Goal: Information Seeking & Learning: Learn about a topic

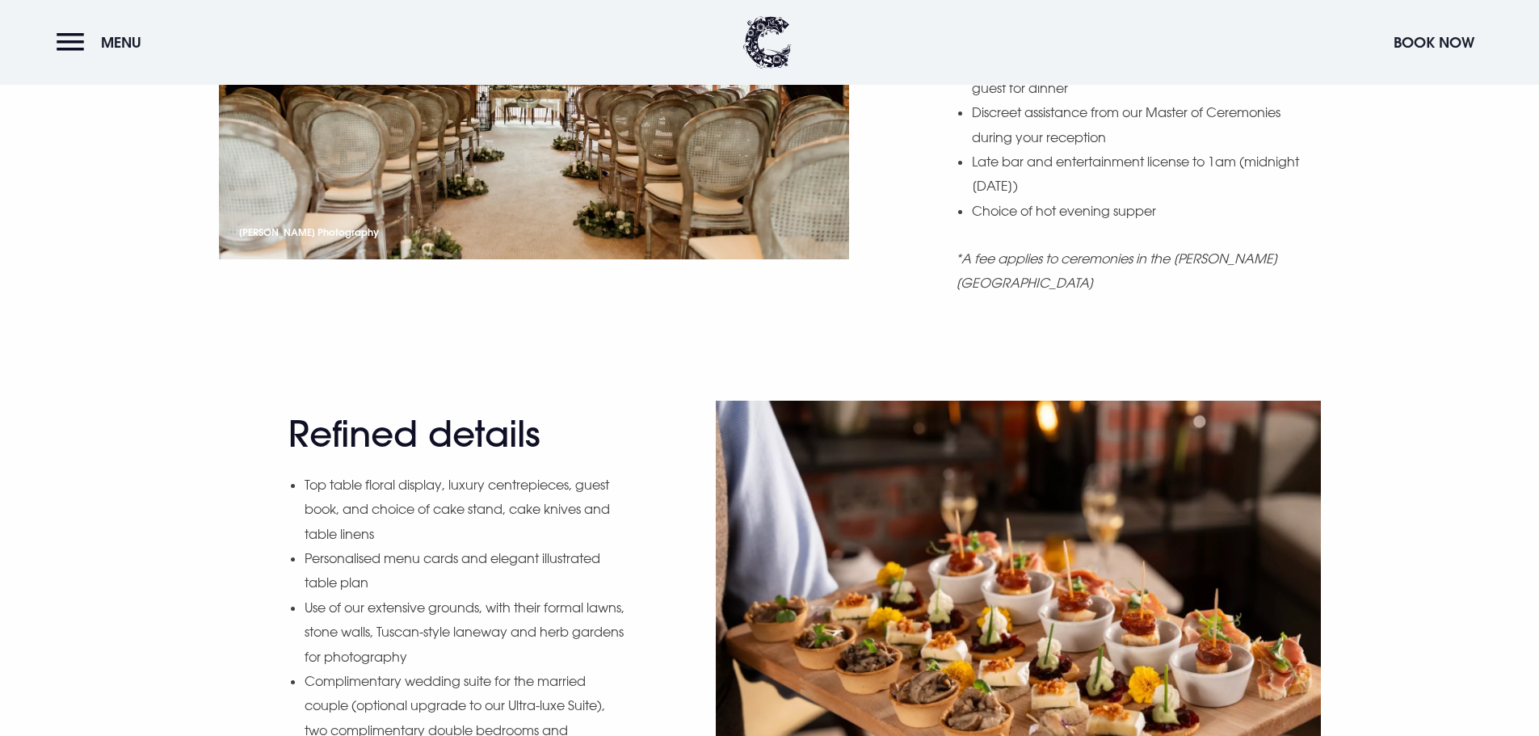
scroll to position [2182, 0]
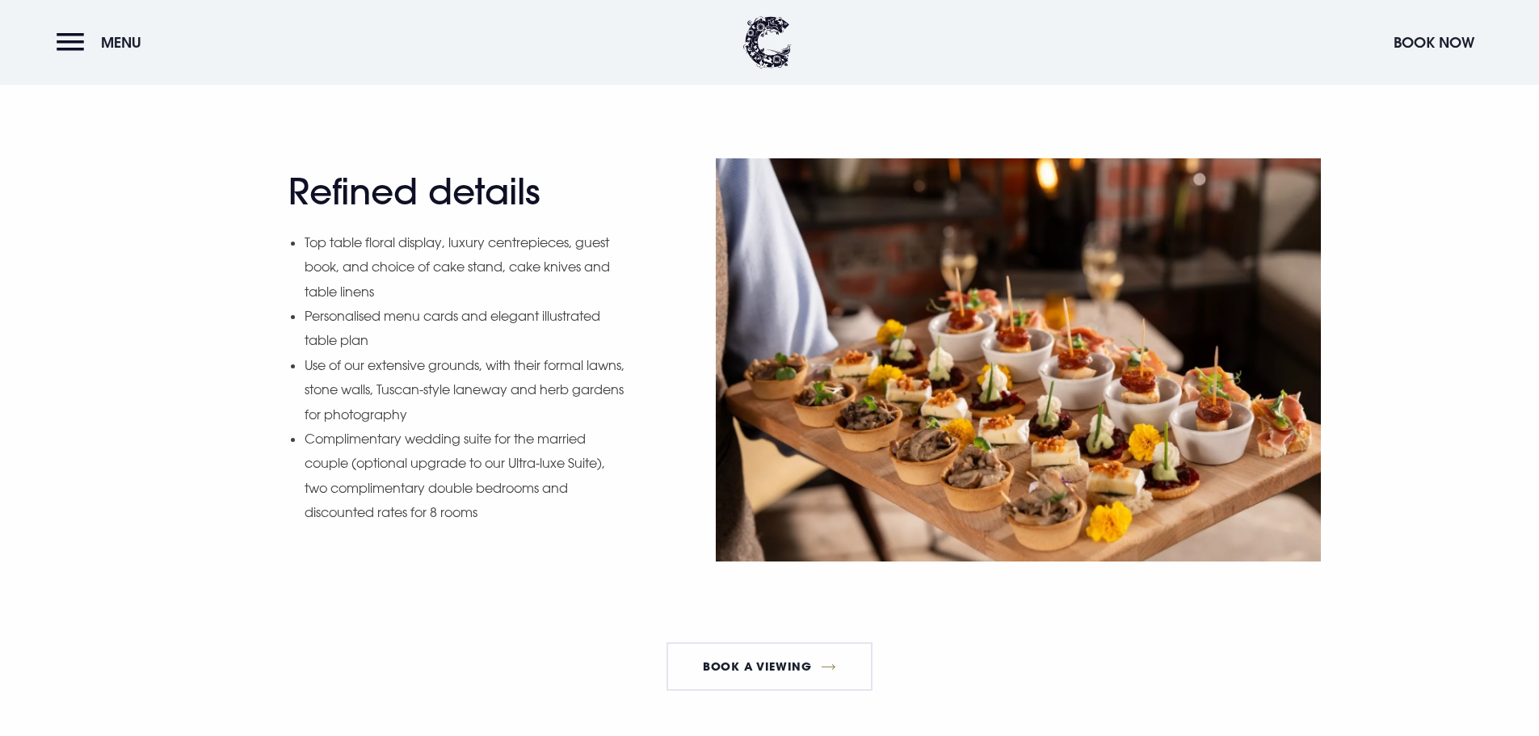
click at [654, 363] on div "Refined details Top table floral display, luxury centrepieces, guest book, and …" at bounding box center [770, 359] width 1125 height 403
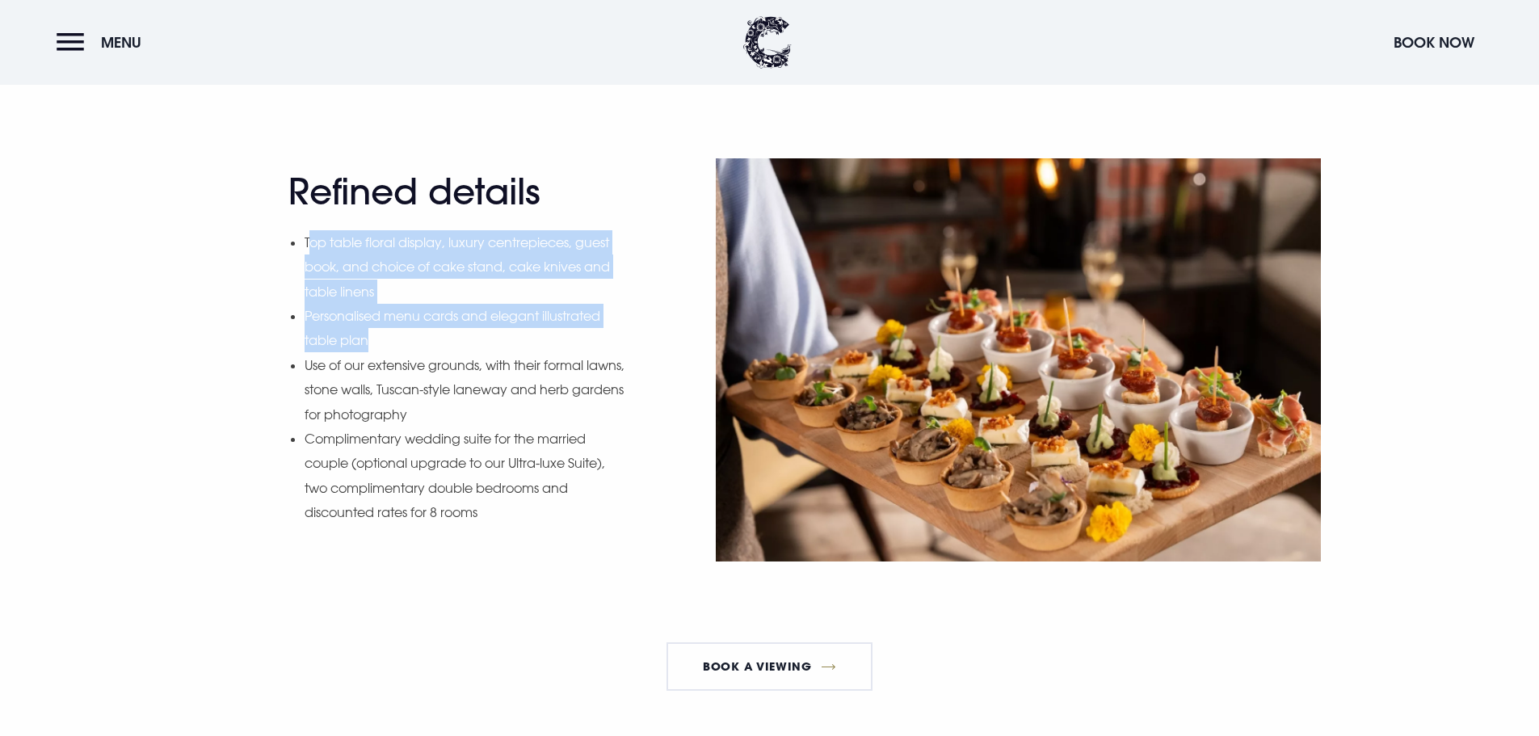
drag, startPoint x: 383, startPoint y: 342, endPoint x: 309, endPoint y: 237, distance: 128.7
click at [309, 234] on ul "Top table floral display, luxury centrepieces, guest book, and choice of cake s…" at bounding box center [466, 377] width 322 height 295
click at [431, 283] on li "Top table floral display, luxury centrepieces, guest book, and choice of cake s…" at bounding box center [466, 267] width 322 height 74
drag, startPoint x: 385, startPoint y: 345, endPoint x: 297, endPoint y: 240, distance: 137.1
click at [297, 240] on div "Refined details Top table floral display, luxury centrepieces, guest book, and …" at bounding box center [457, 359] width 339 height 378
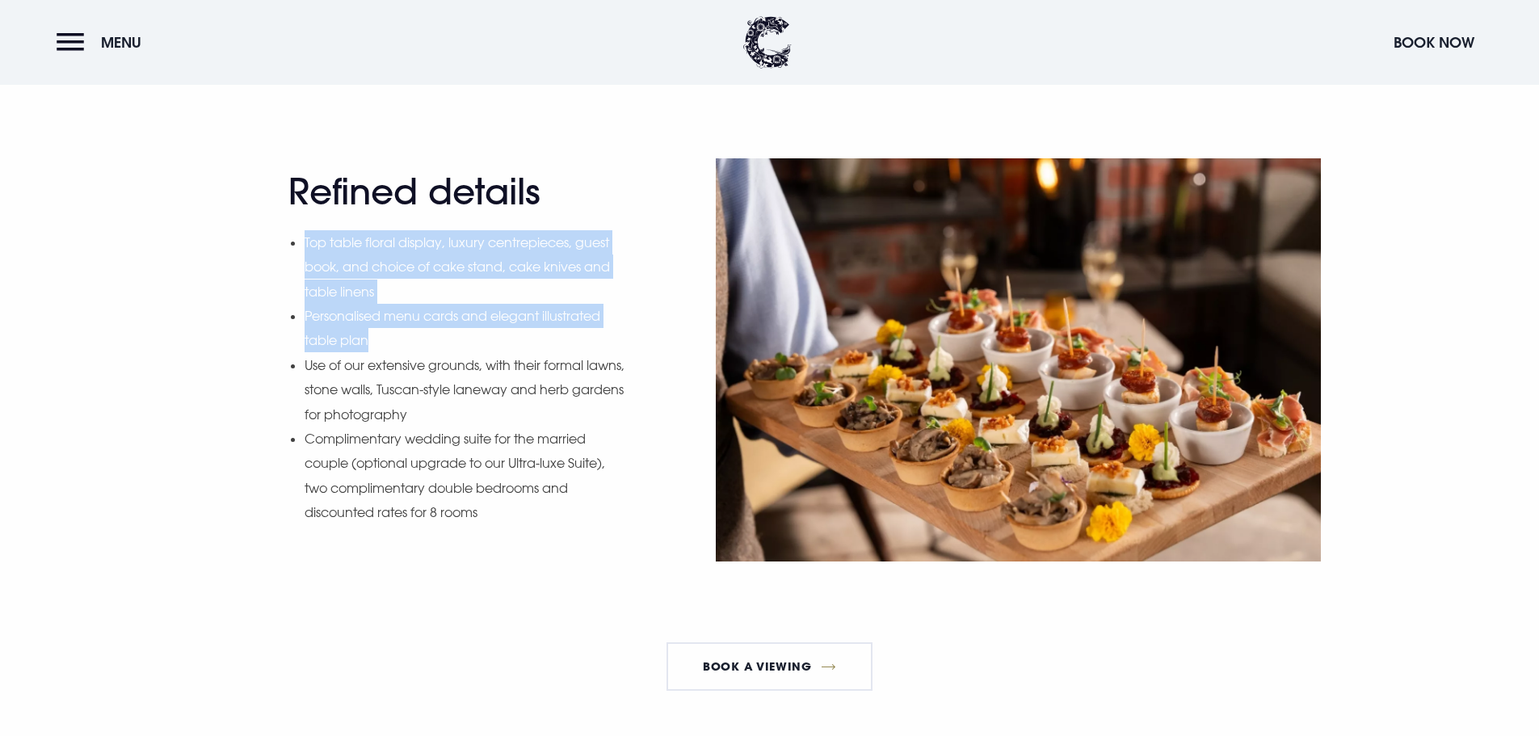
click at [482, 284] on li "Top table floral display, luxury centrepieces, guest book, and choice of cake s…" at bounding box center [466, 267] width 322 height 74
drag, startPoint x: 435, startPoint y: 293, endPoint x: 317, endPoint y: 230, distance: 133.7
click at [317, 230] on li "Top table floral display, luxury centrepieces, guest book, and choice of cake s…" at bounding box center [466, 267] width 322 height 74
click at [435, 284] on li "Top table floral display, luxury centrepieces, guest book, and choice of cake s…" at bounding box center [466, 267] width 322 height 74
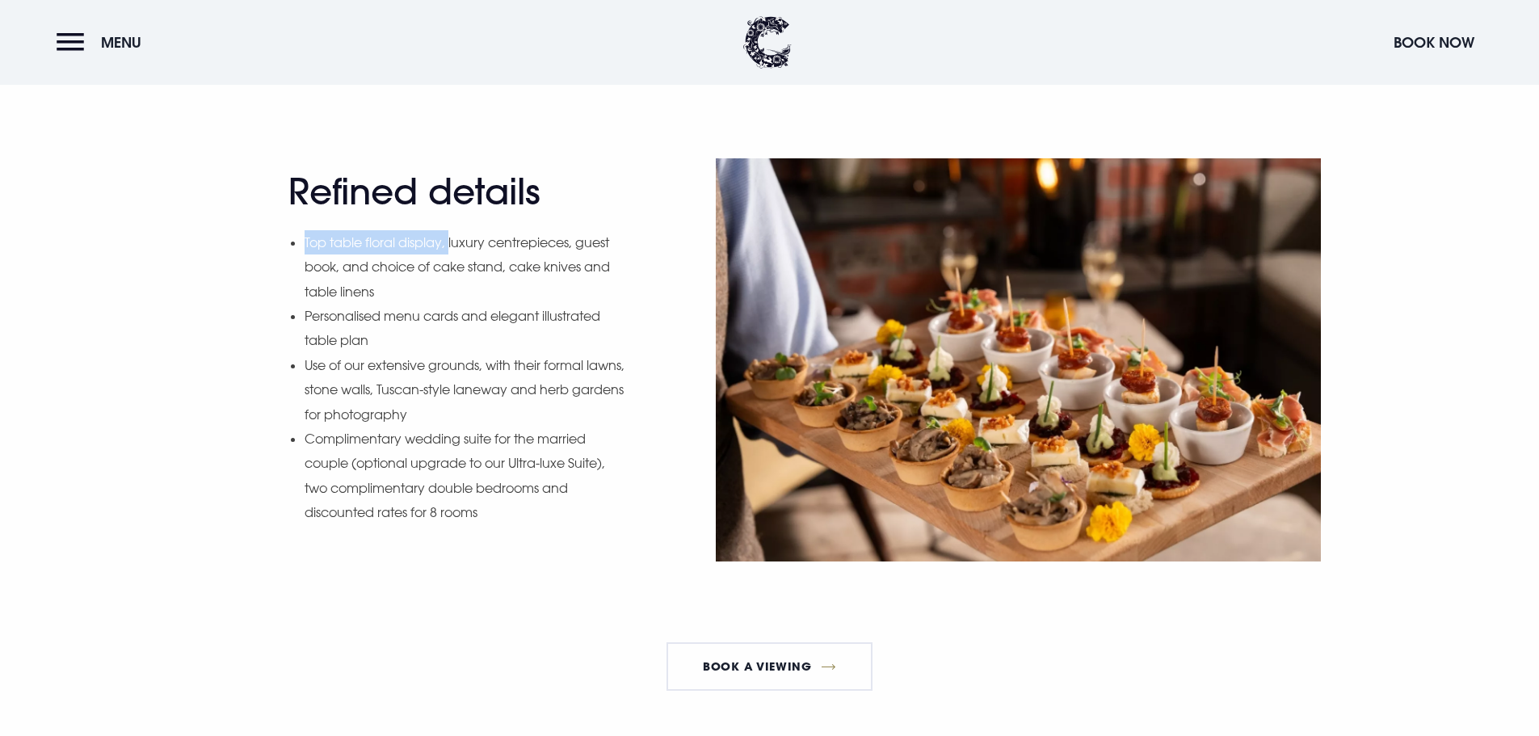
drag, startPoint x: 302, startPoint y: 242, endPoint x: 452, endPoint y: 241, distance: 149.5
click at [452, 241] on div "Refined details Top table floral display, luxury centrepieces, guest book, and …" at bounding box center [457, 359] width 339 height 378
click at [342, 246] on li "Top table floral display, luxury centrepieces, guest book, and choice of cake s…" at bounding box center [466, 267] width 322 height 74
drag, startPoint x: 531, startPoint y: 246, endPoint x: 431, endPoint y: 250, distance: 100.3
click at [531, 247] on li "Top table floral display, luxury centrepieces, guest book, and choice of cake s…" at bounding box center [466, 267] width 322 height 74
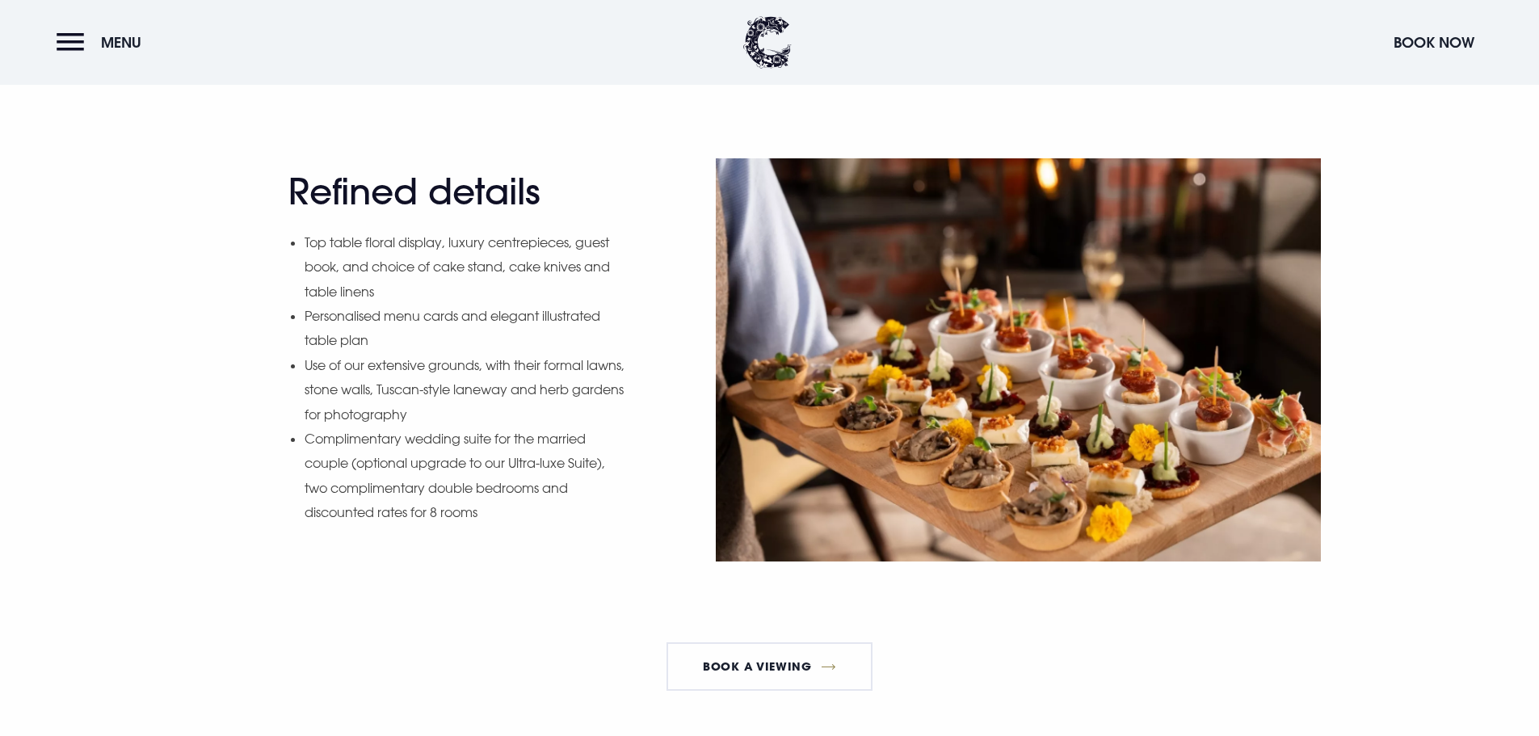
drag, startPoint x: 347, startPoint y: 248, endPoint x: 473, endPoint y: 252, distance: 125.3
click at [364, 251] on li "Top table floral display, luxury centrepieces, guest book, and choice of cake s…" at bounding box center [466, 267] width 322 height 74
click at [476, 251] on li "Top table floral display, luxury centrepieces, guest book, and choice of cake s…" at bounding box center [466, 267] width 322 height 74
click at [547, 246] on li "Top table floral display, luxury centrepieces, guest book, and choice of cake s…" at bounding box center [466, 267] width 322 height 74
drag, startPoint x: 579, startPoint y: 245, endPoint x: 326, endPoint y: 243, distance: 253.7
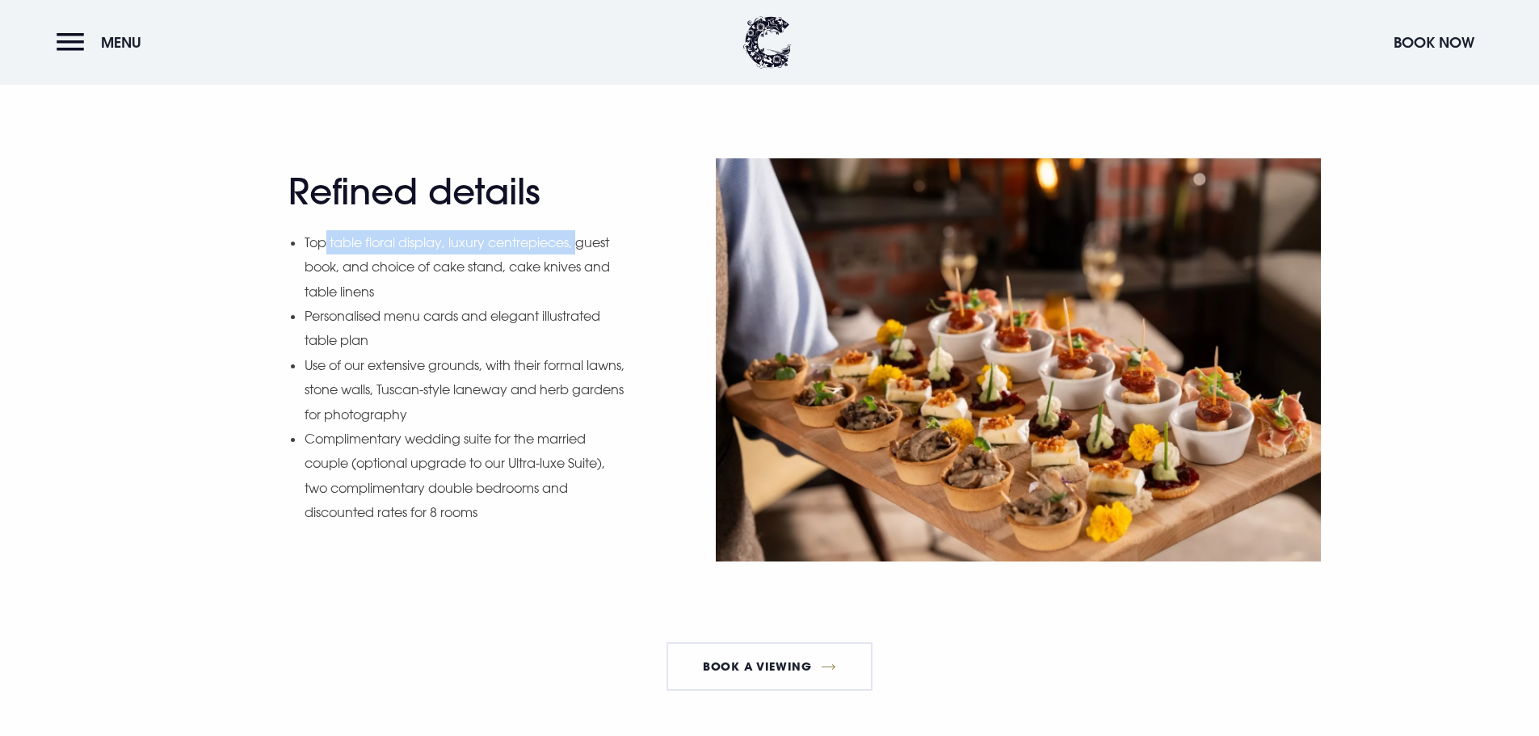
click at [326, 243] on li "Top table floral display, luxury centrepieces, guest book, and choice of cake s…" at bounding box center [466, 267] width 322 height 74
click at [499, 253] on li "Top table floral display, luxury centrepieces, guest book, and choice of cake s…" at bounding box center [466, 267] width 322 height 74
drag, startPoint x: 304, startPoint y: 242, endPoint x: 482, endPoint y: 238, distance: 178.6
click at [482, 238] on li "Top table floral display, luxury centrepieces, guest book, and choice of cake s…" at bounding box center [466, 267] width 322 height 74
click at [449, 250] on li "Top table floral display, luxury centrepieces, guest book, and choice of cake s…" at bounding box center [466, 267] width 322 height 74
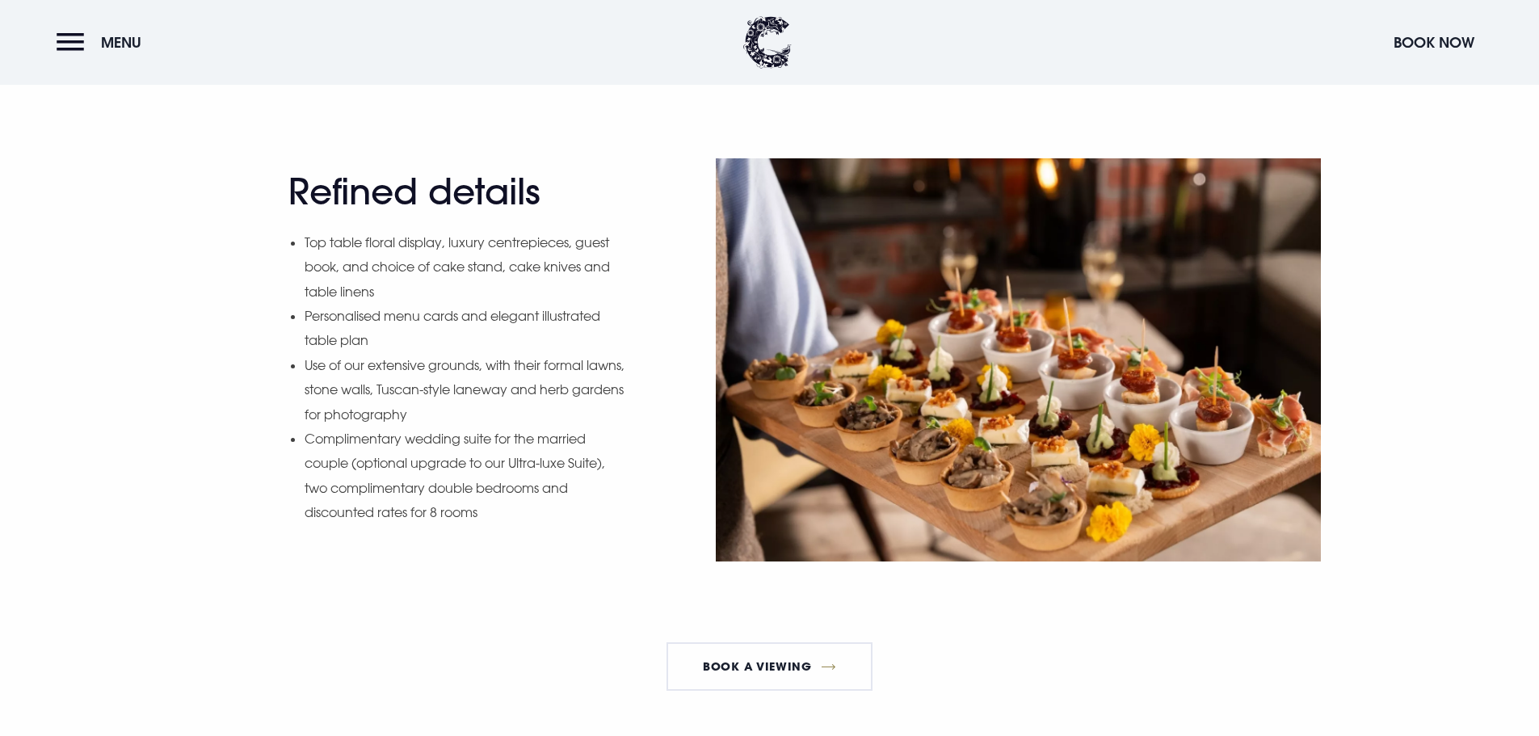
click at [420, 288] on li "Top table floral display, luxury centrepieces, guest book, and choice of cake s…" at bounding box center [466, 267] width 322 height 74
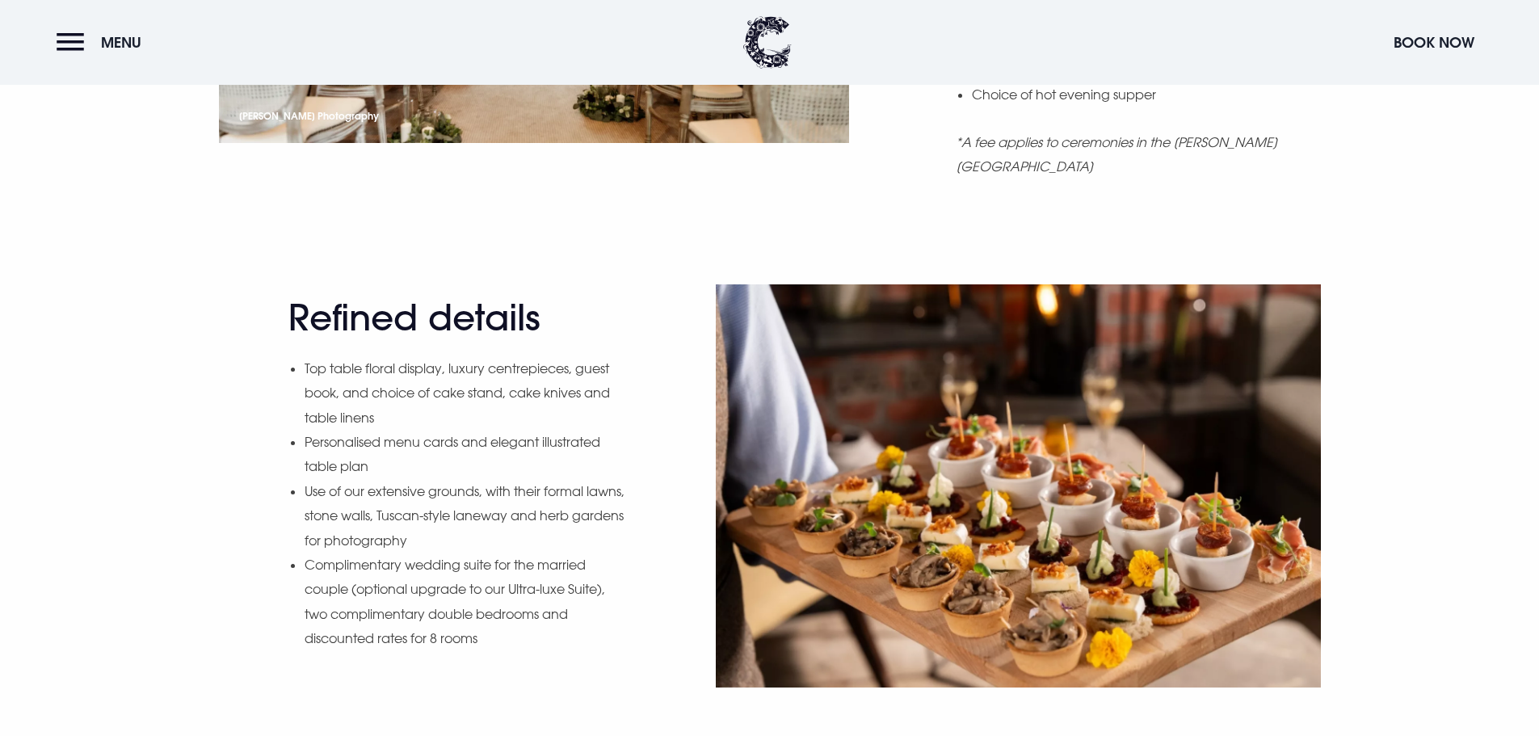
scroll to position [2101, 0]
